Goal: Use online tool/utility: Utilize a website feature to perform a specific function

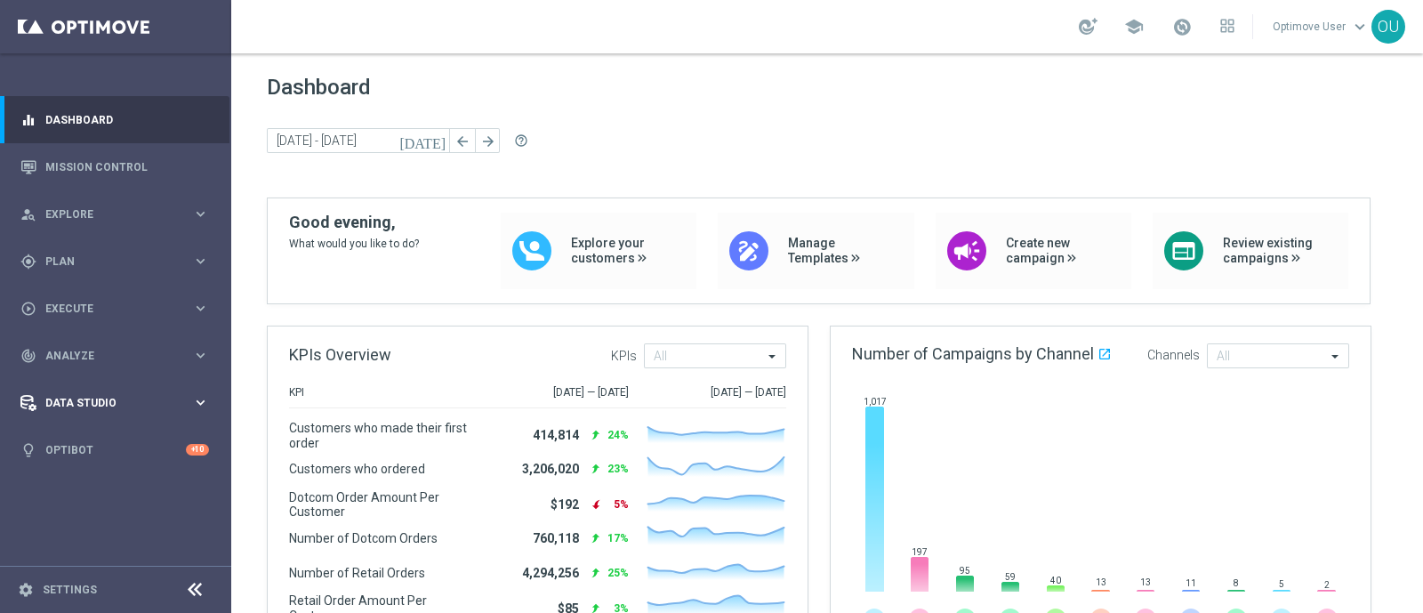
click at [102, 359] on div "Data Studio keyboard_arrow_right" at bounding box center [115, 402] width 230 height 47
click at [98, 331] on div "play_circle_outline Execute keyboard_arrow_right" at bounding box center [115, 308] width 230 height 47
click at [98, 359] on div "track_changes Analyze" at bounding box center [106, 409] width 172 height 16
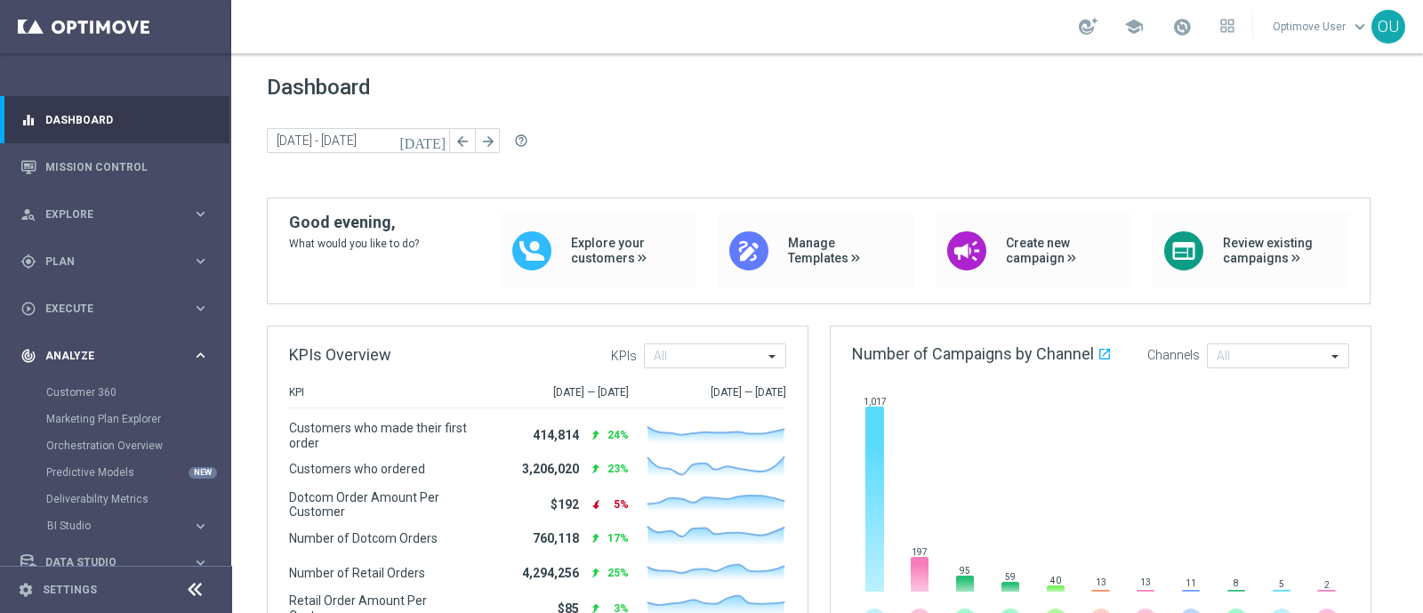
scroll to position [71, 0]
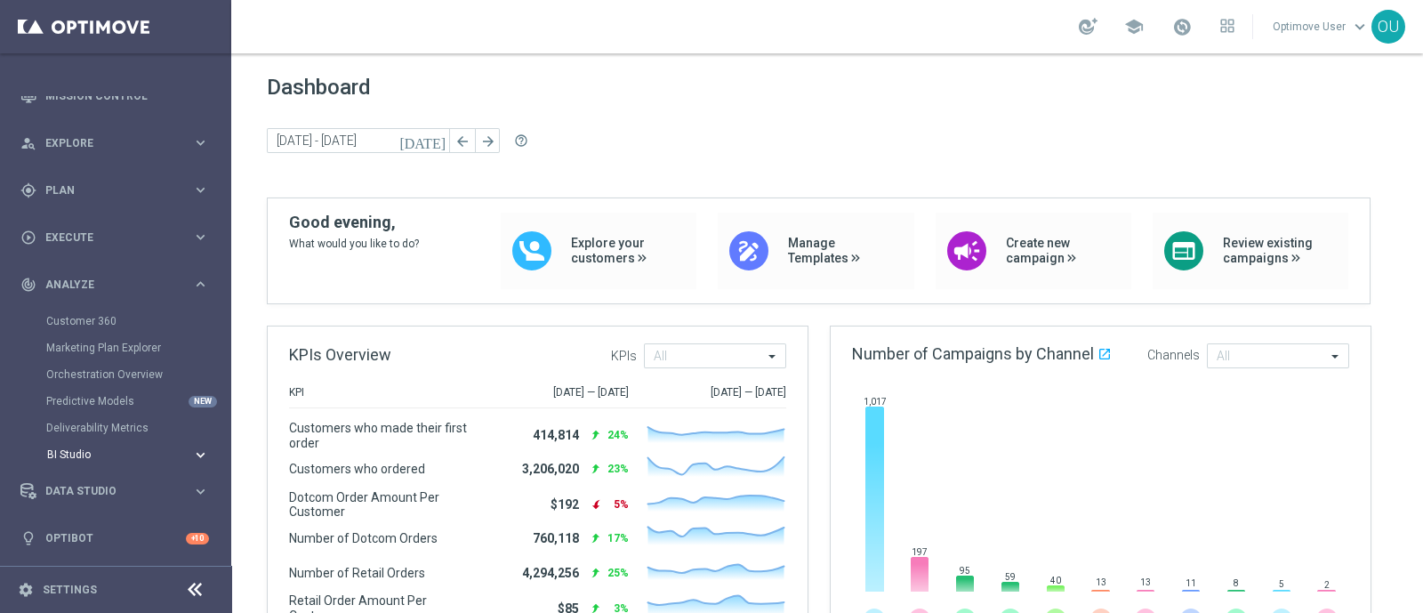
click at [88, 359] on span "BI Studio" at bounding box center [110, 454] width 127 height 11
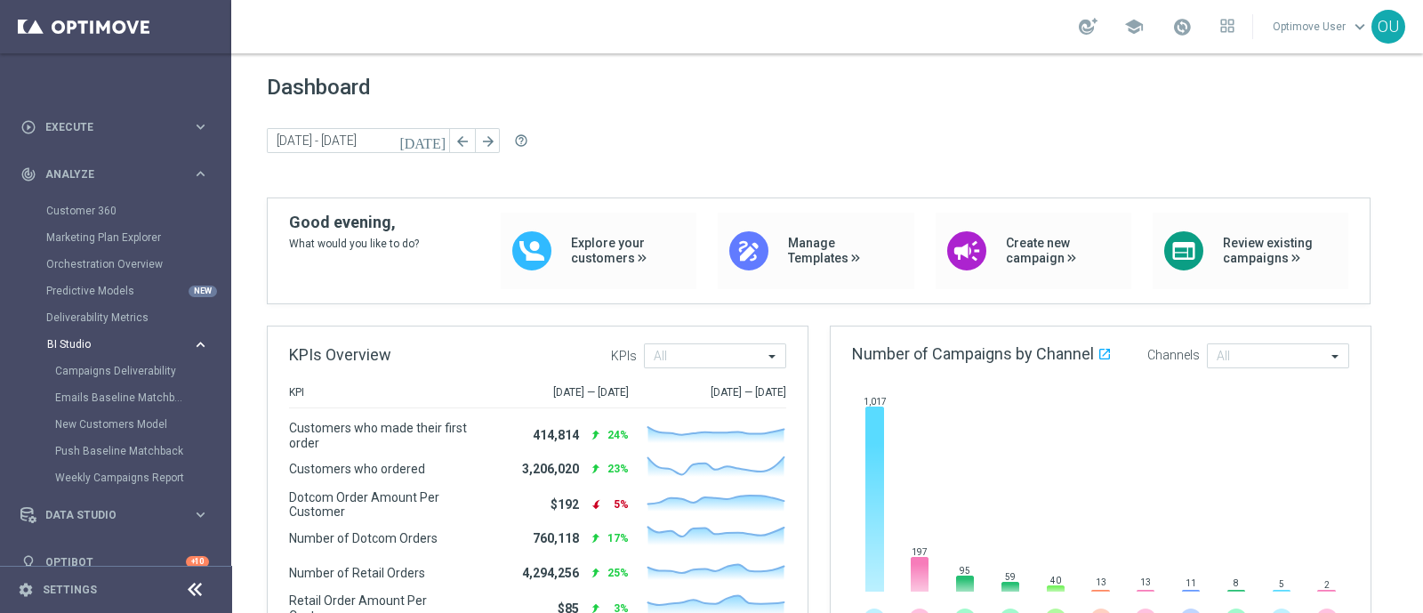
scroll to position [205, 0]
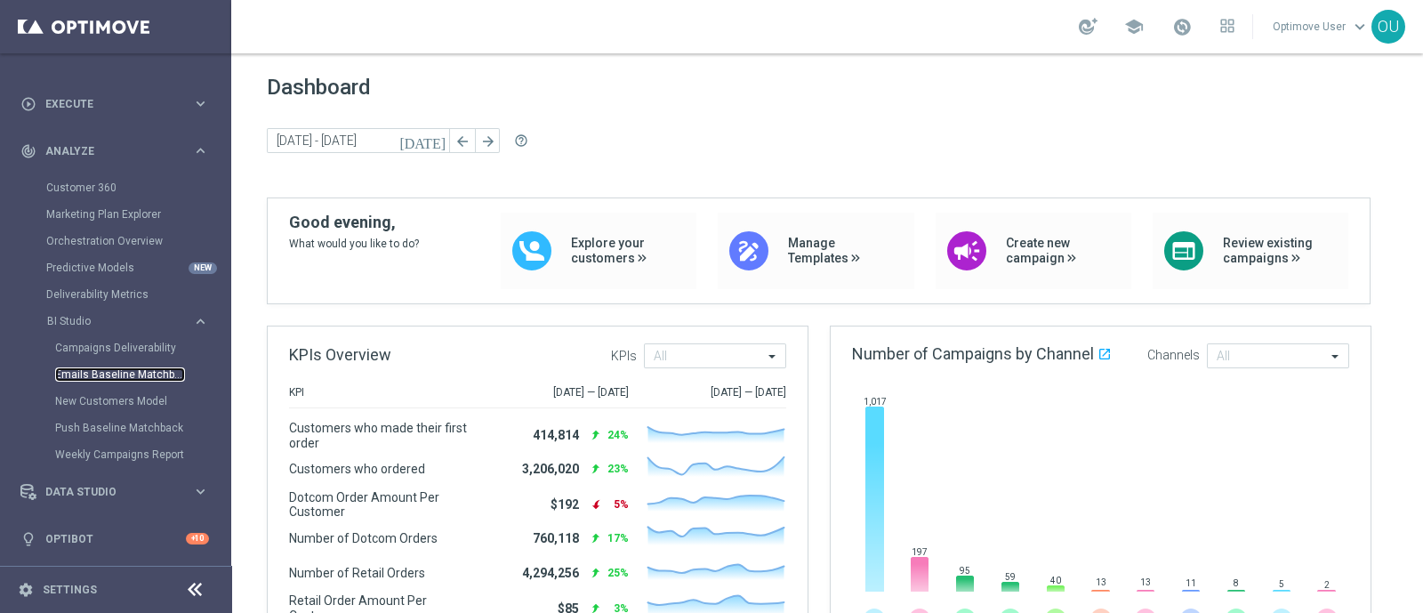
click at [157, 359] on link "Emails Baseline Matchback" at bounding box center [120, 374] width 130 height 14
